Goal: Task Accomplishment & Management: Manage account settings

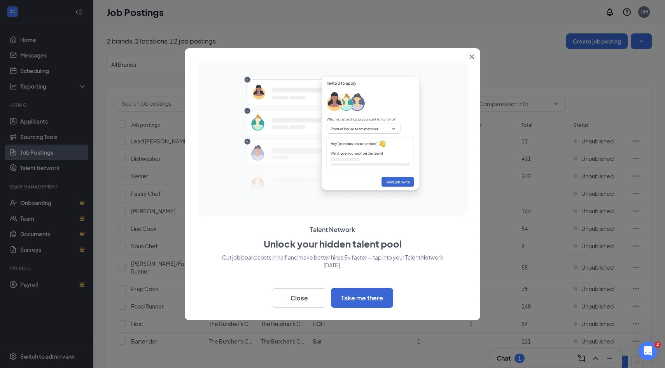
click at [473, 57] on icon "Close" at bounding box center [471, 56] width 5 height 5
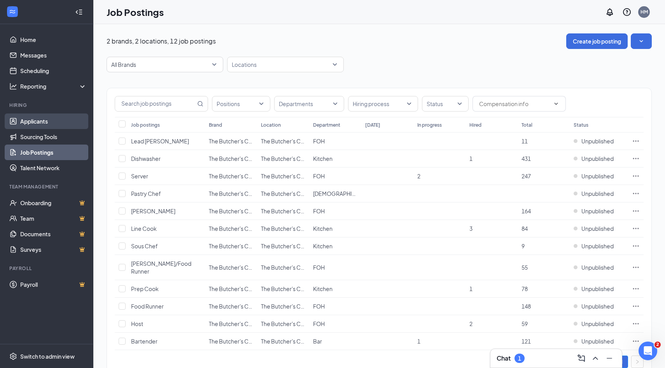
click at [45, 120] on link "Applicants" at bounding box center [53, 122] width 67 height 16
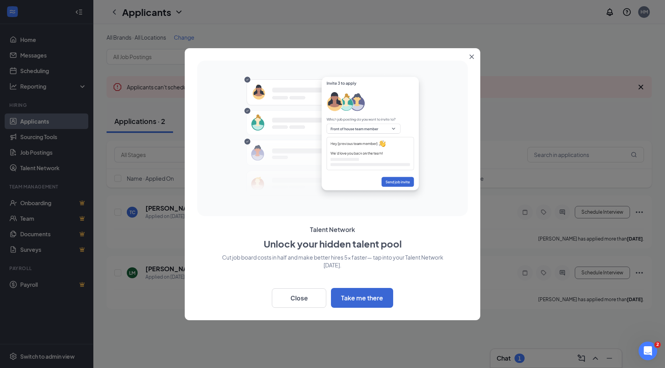
click at [469, 56] on button "Close" at bounding box center [473, 55] width 14 height 14
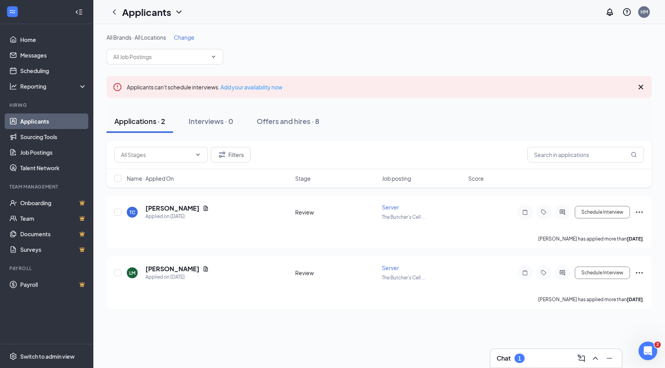
click at [643, 88] on icon "Cross" at bounding box center [640, 86] width 9 height 9
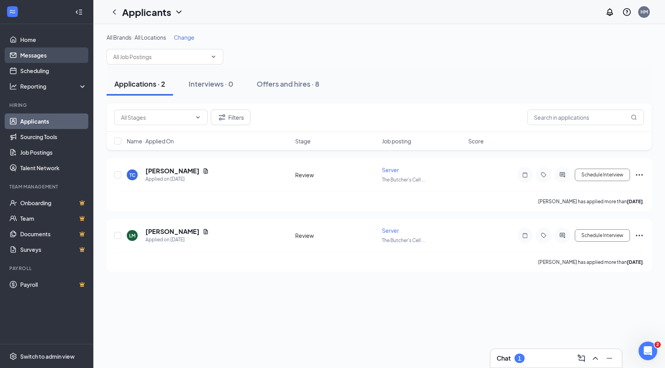
click at [48, 53] on link "Messages" at bounding box center [53, 55] width 67 height 16
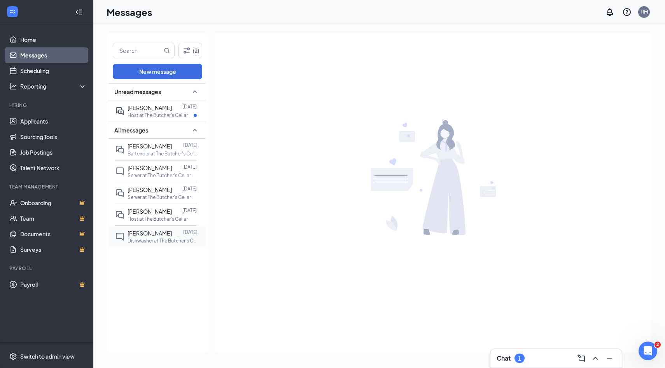
click at [189, 236] on div "[DATE]" at bounding box center [190, 233] width 14 height 9
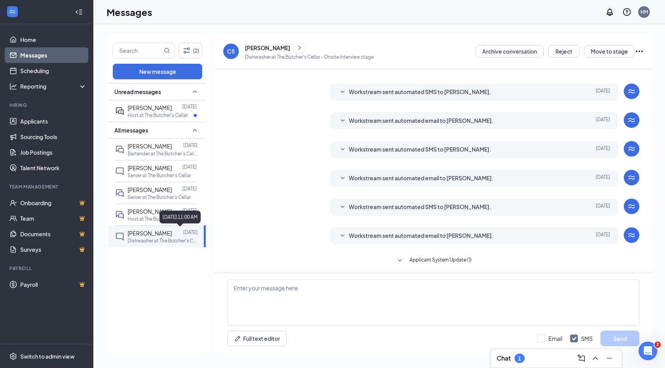
scroll to position [68, 0]
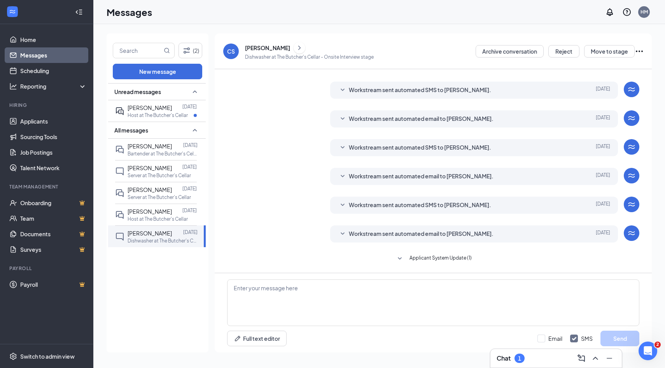
click at [642, 50] on icon "Ellipses" at bounding box center [639, 51] width 9 height 9
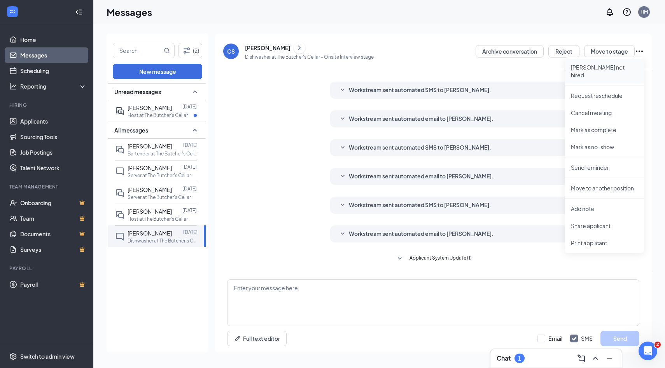
click at [611, 69] on p "[PERSON_NAME] not hired" at bounding box center [604, 71] width 67 height 16
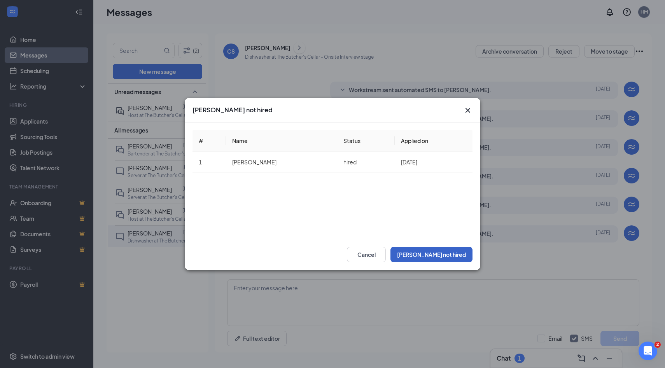
click at [441, 256] on button "[PERSON_NAME] not hired" at bounding box center [432, 255] width 82 height 16
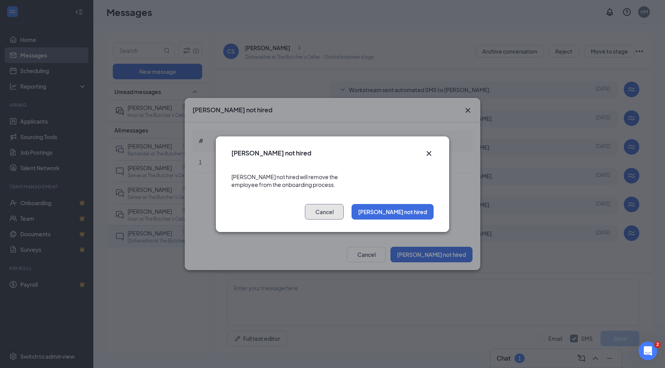
click at [344, 207] on button "Cancel" at bounding box center [324, 212] width 39 height 16
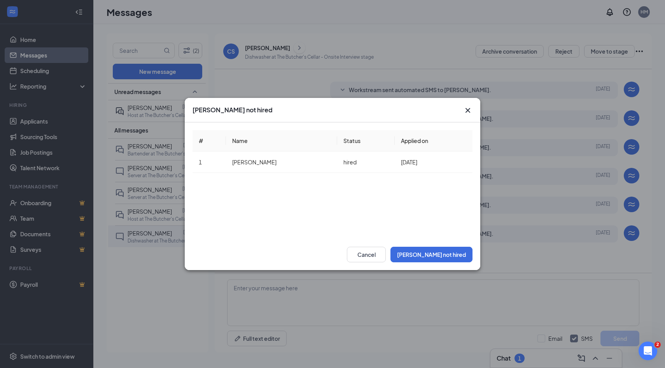
click at [469, 111] on icon "Cross" at bounding box center [467, 110] width 9 height 9
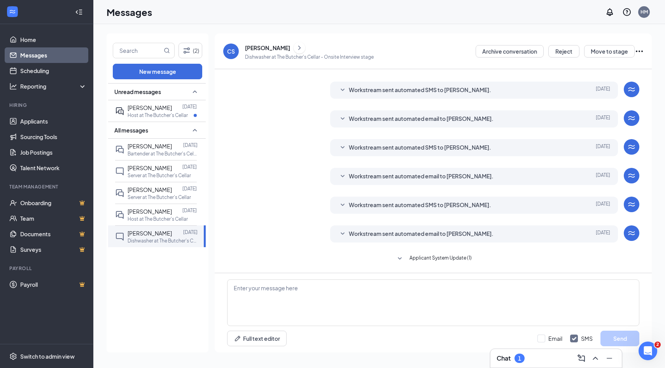
click at [638, 50] on icon "Ellipses" at bounding box center [639, 51] width 9 height 9
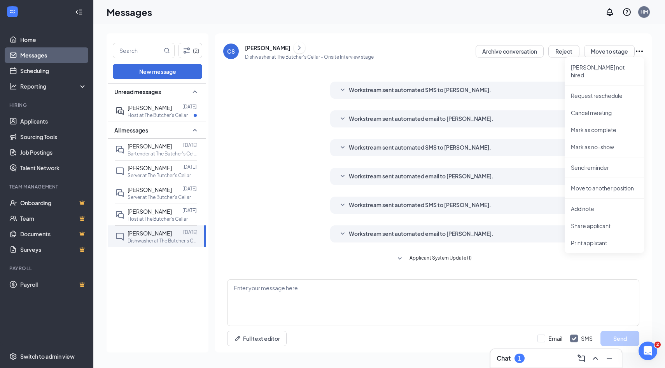
click at [652, 89] on div "(2) New message Unread messages [PERSON_NAME] [DATE] Host at The Butcher's Cell…" at bounding box center [379, 196] width 572 height 344
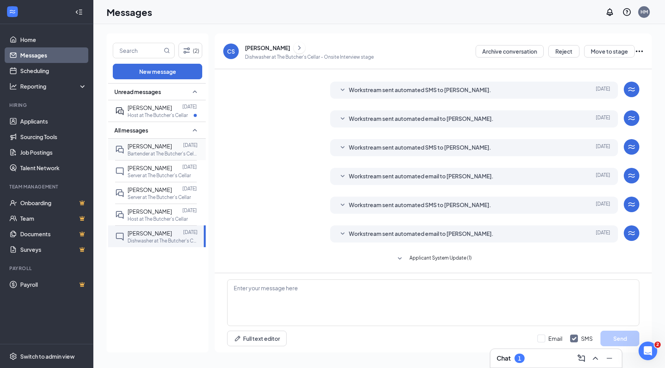
click at [161, 152] on p "Bartender at The Butcher's Cellar" at bounding box center [163, 154] width 70 height 7
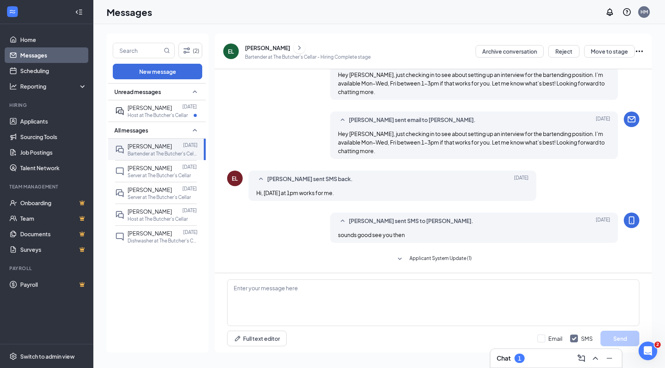
scroll to position [101, 0]
click at [641, 51] on icon "Ellipses" at bounding box center [639, 51] width 9 height 9
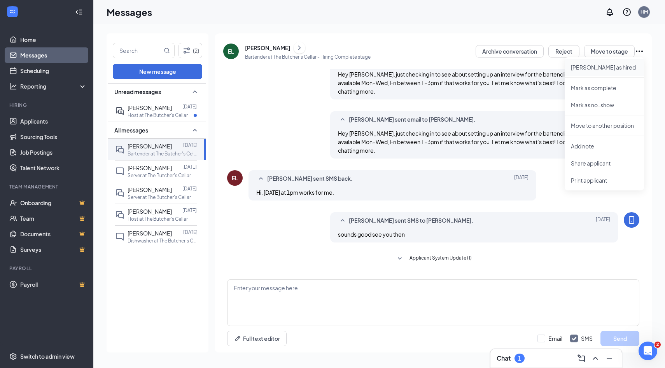
click at [606, 67] on p "[PERSON_NAME] as hired" at bounding box center [604, 67] width 67 height 8
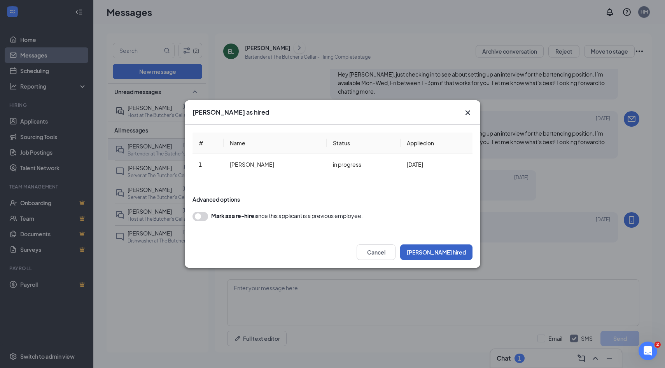
click at [445, 256] on button "[PERSON_NAME] hired" at bounding box center [436, 253] width 72 height 16
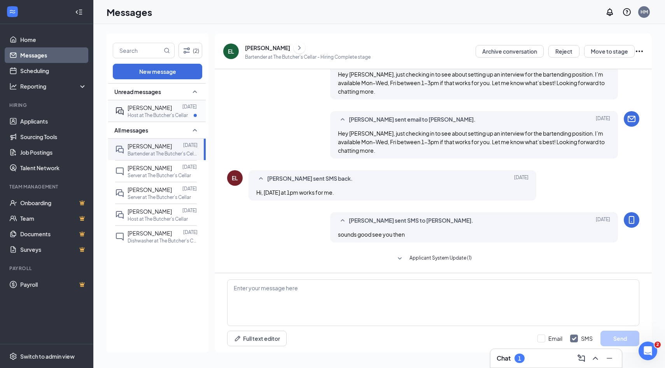
click at [177, 112] on p "Host at The Butcher's Cellar" at bounding box center [158, 115] width 60 height 7
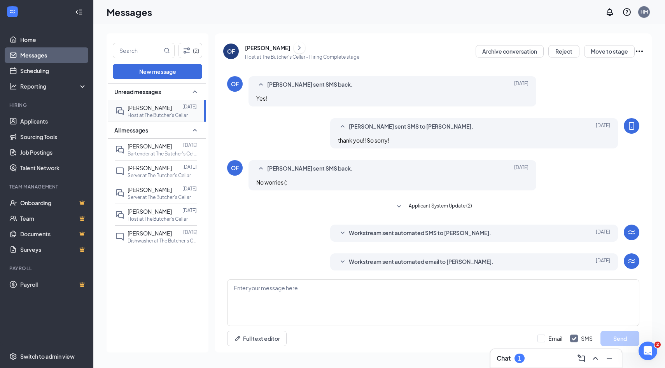
scroll to position [153, 0]
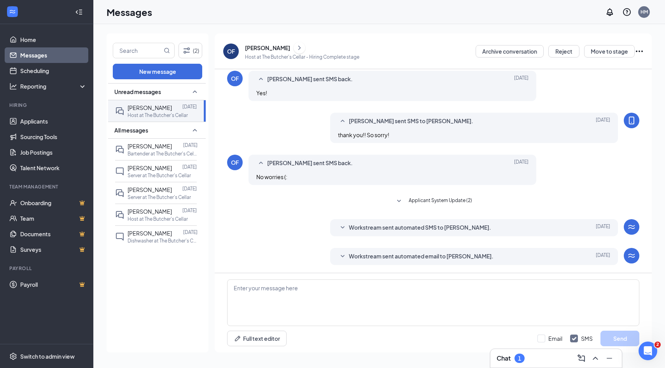
click at [640, 52] on icon "Ellipses" at bounding box center [639, 51] width 9 height 9
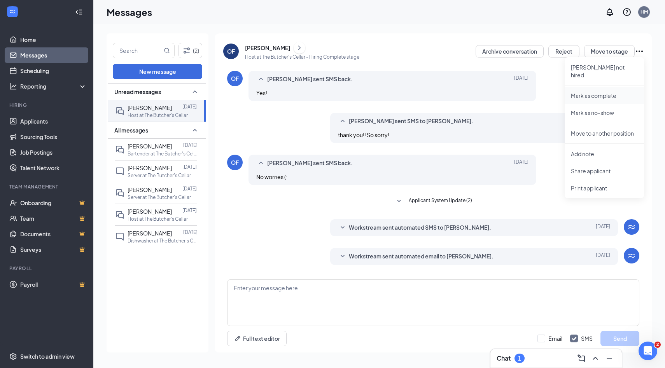
click at [608, 92] on p "Mark as complete" at bounding box center [604, 96] width 67 height 8
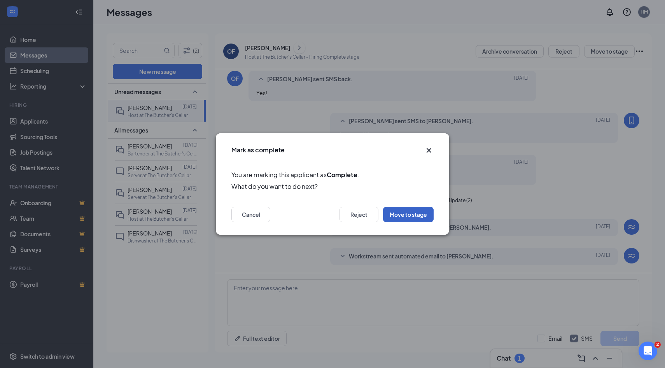
click at [413, 211] on button "Move to stage" at bounding box center [408, 215] width 51 height 16
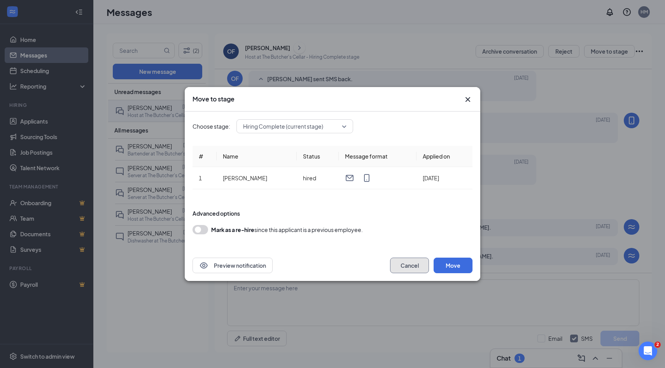
click at [419, 264] on button "Cancel" at bounding box center [409, 266] width 39 height 16
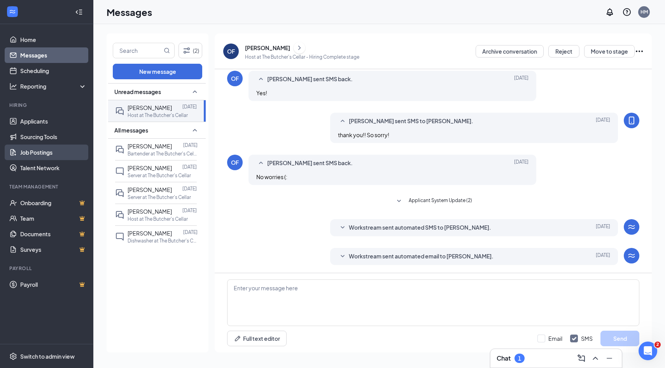
click at [40, 150] on link "Job Postings" at bounding box center [53, 153] width 67 height 16
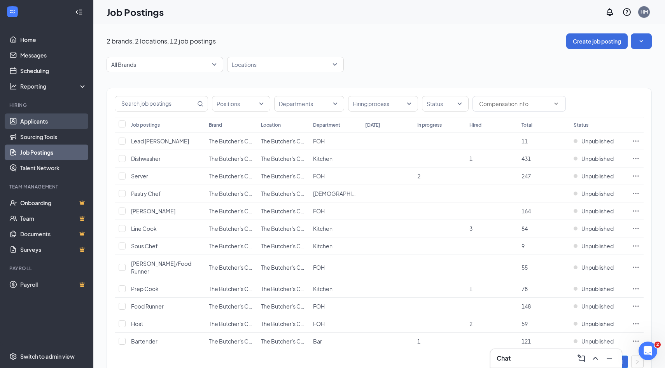
click at [44, 127] on link "Applicants" at bounding box center [53, 122] width 67 height 16
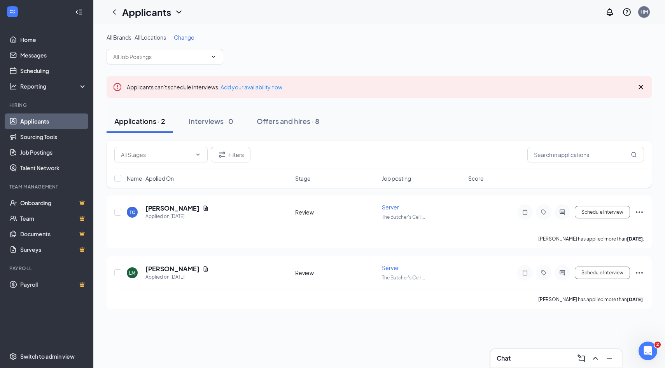
click at [642, 89] on icon "Cross" at bounding box center [640, 86] width 9 height 9
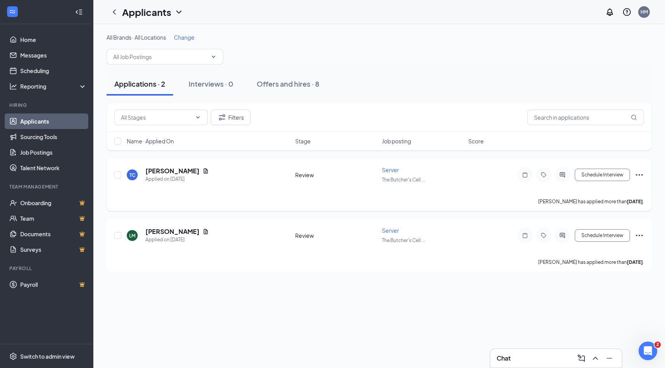
click at [643, 173] on icon "Ellipses" at bounding box center [639, 174] width 9 height 9
click at [572, 306] on div "All Brands · All Locations Change Applications · 2 Interviews · 0 Offers and hi…" at bounding box center [379, 196] width 572 height 344
